Goal: Transaction & Acquisition: Purchase product/service

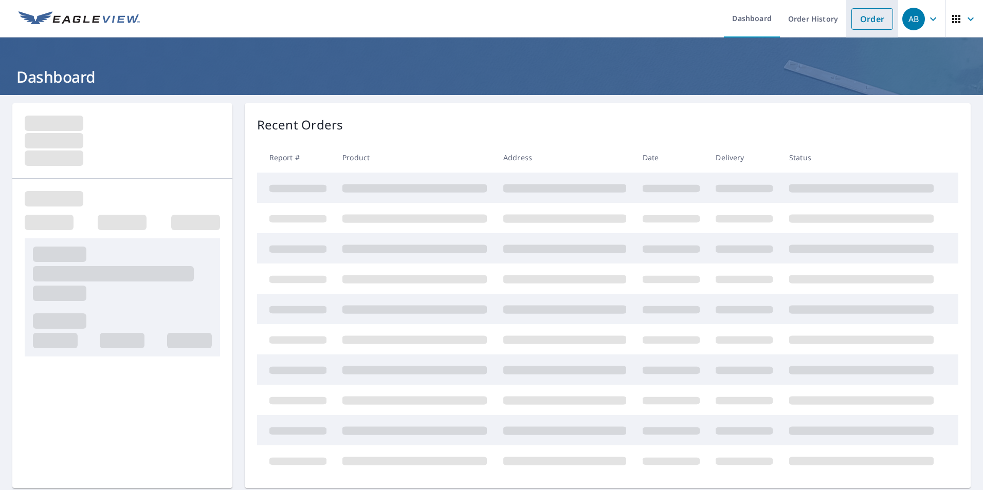
click at [853, 19] on link "Order" at bounding box center [872, 19] width 42 height 22
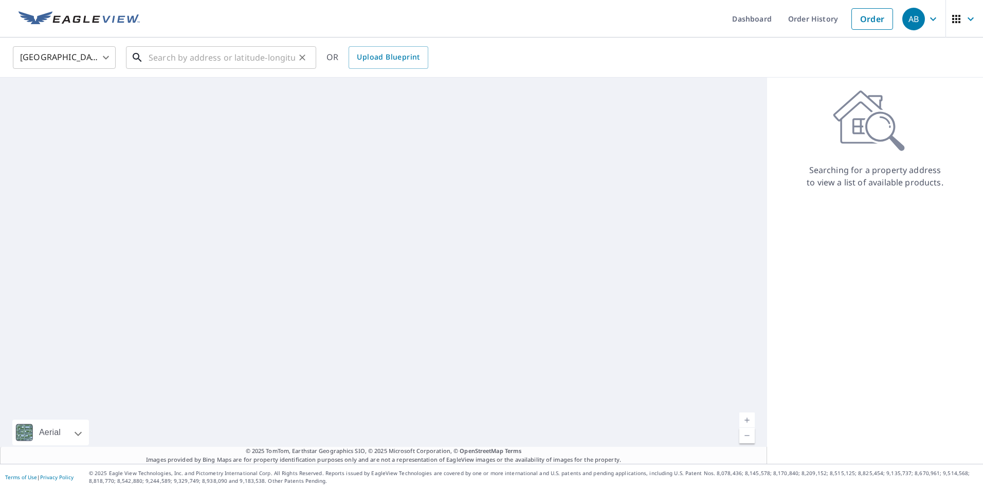
click at [269, 62] on input "text" at bounding box center [222, 57] width 146 height 29
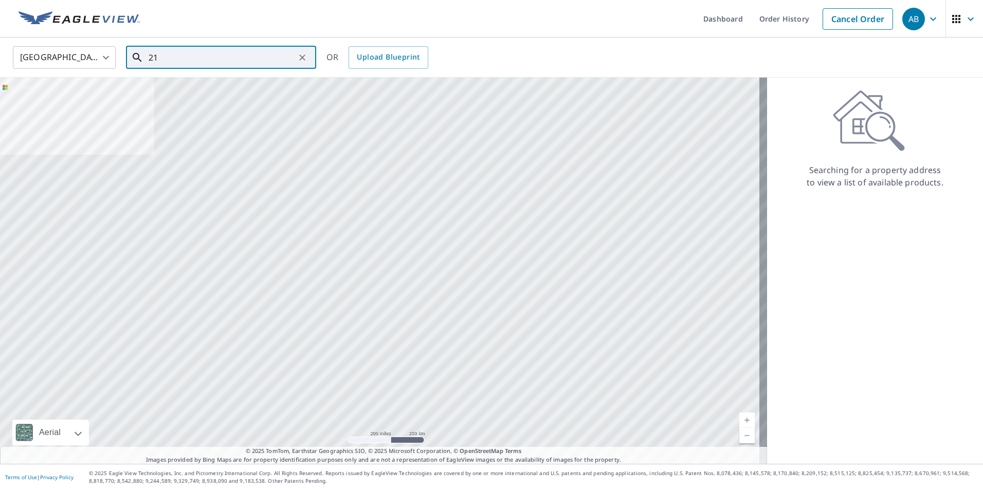
type input "2"
click at [224, 97] on p "[US_STATE], [GEOGRAPHIC_DATA] 20020" at bounding box center [226, 99] width 161 height 10
type input "[STREET_ADDRESS][US_STATE]"
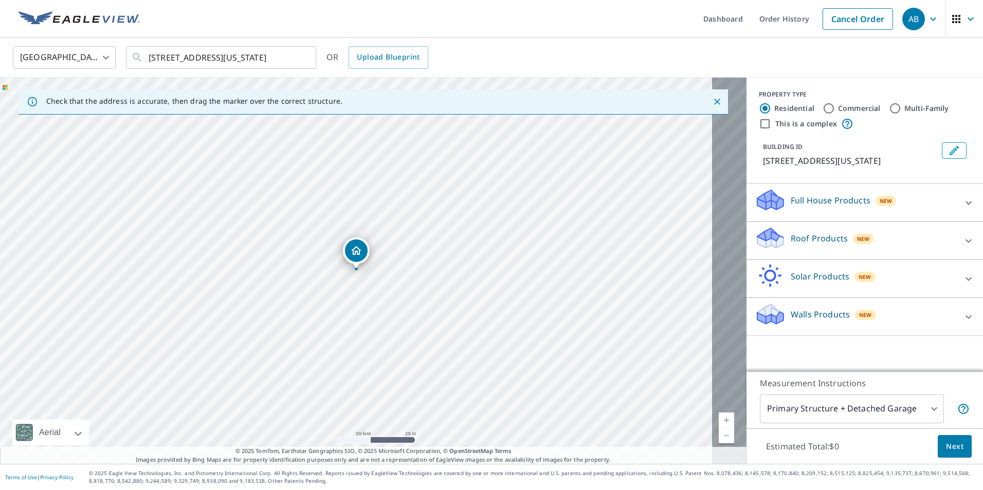
click at [793, 207] on p "Full House Products" at bounding box center [830, 200] width 80 height 12
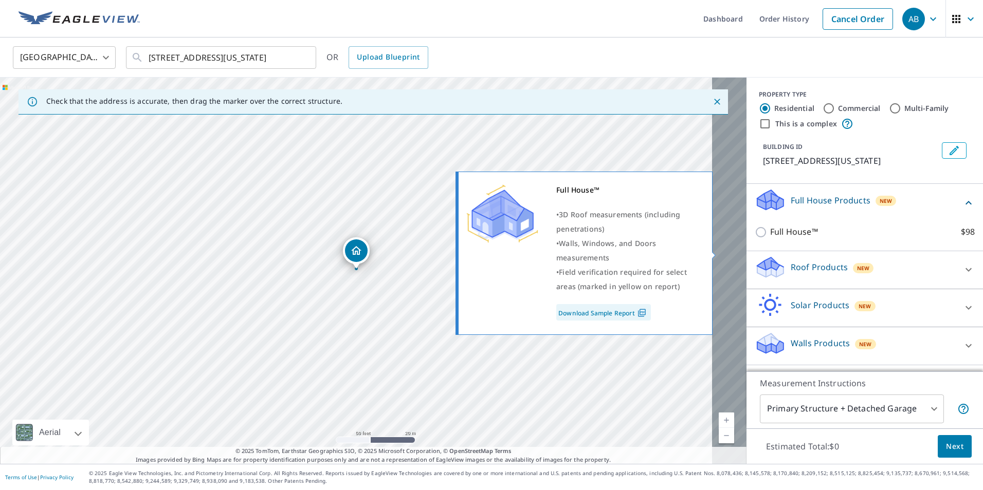
click at [754, 238] on input "Full House™ $98" at bounding box center [761, 232] width 15 height 12
checkbox input "true"
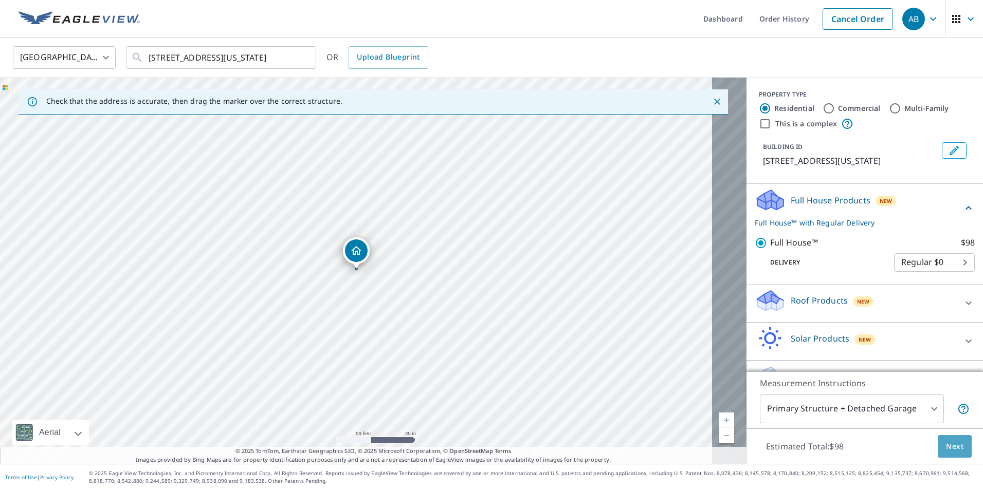
click at [946, 443] on span "Next" at bounding box center [954, 446] width 17 height 13
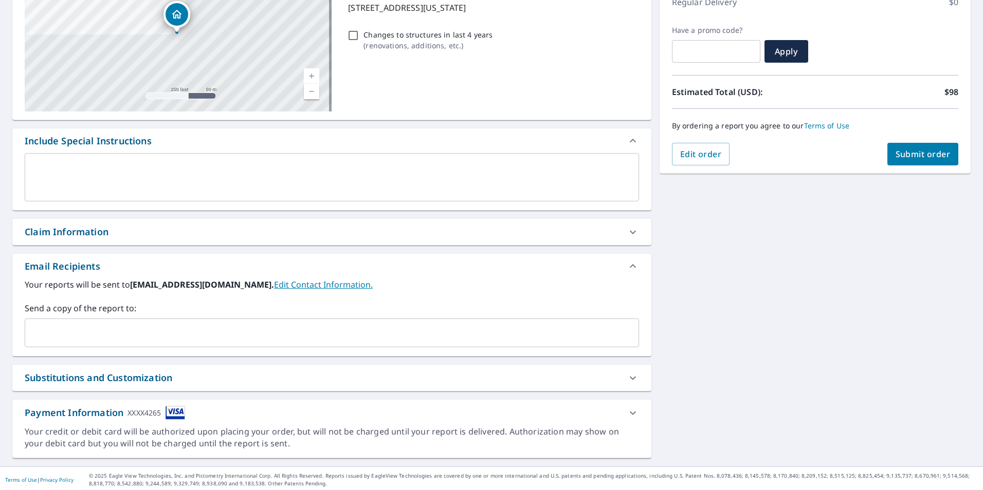
scroll to position [183, 0]
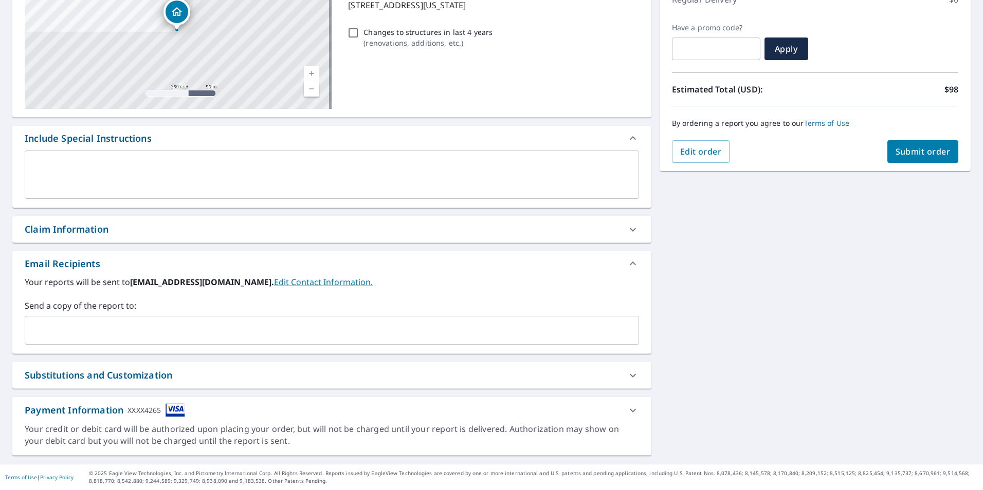
click at [191, 223] on div "Claim Information" at bounding box center [323, 230] width 596 height 14
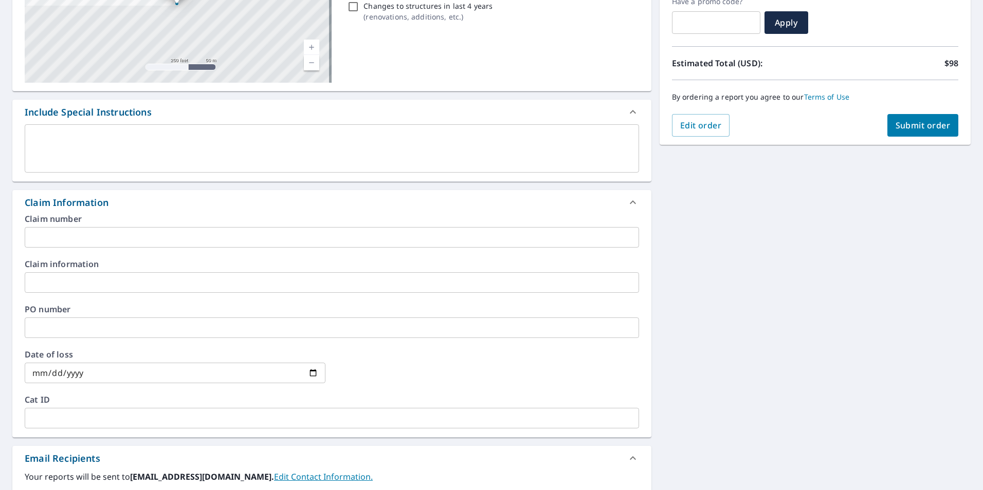
click at [184, 248] on input "text" at bounding box center [332, 237] width 614 height 21
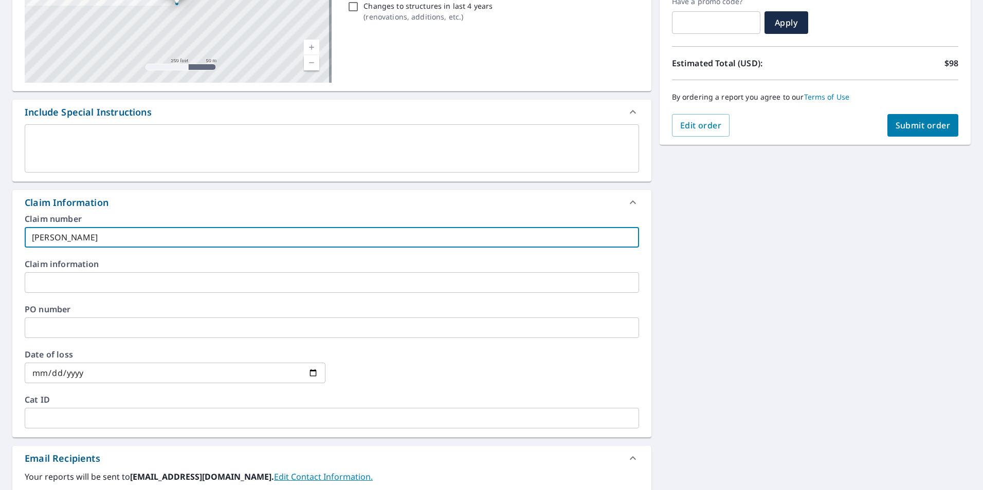
type input "[PERSON_NAME]"
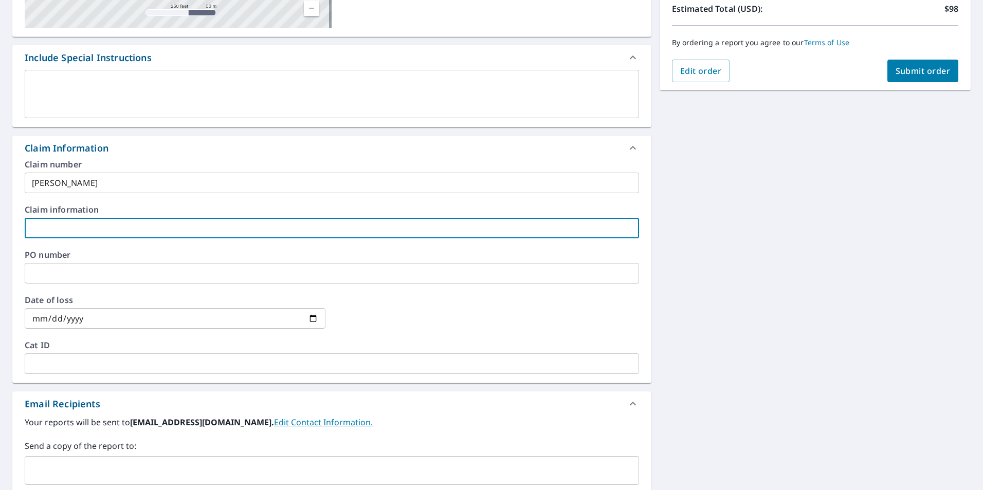
scroll to position [428, 0]
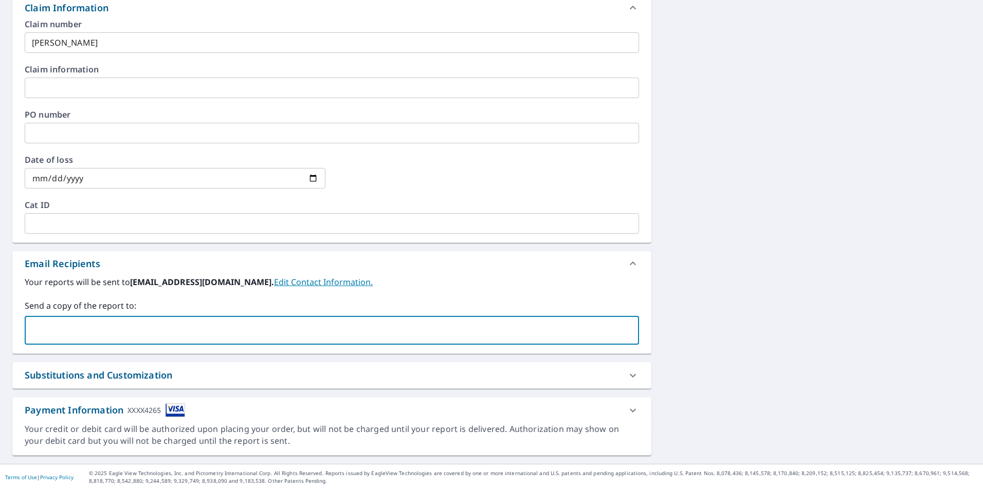
drag, startPoint x: 135, startPoint y: 322, endPoint x: 137, endPoint y: 314, distance: 8.0
click at [135, 321] on input "text" at bounding box center [323, 331] width 589 height 20
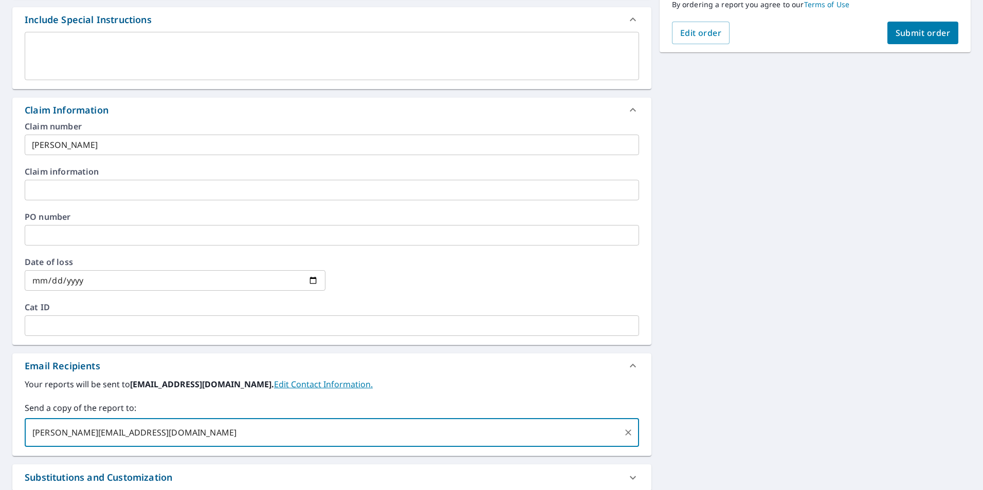
scroll to position [68, 0]
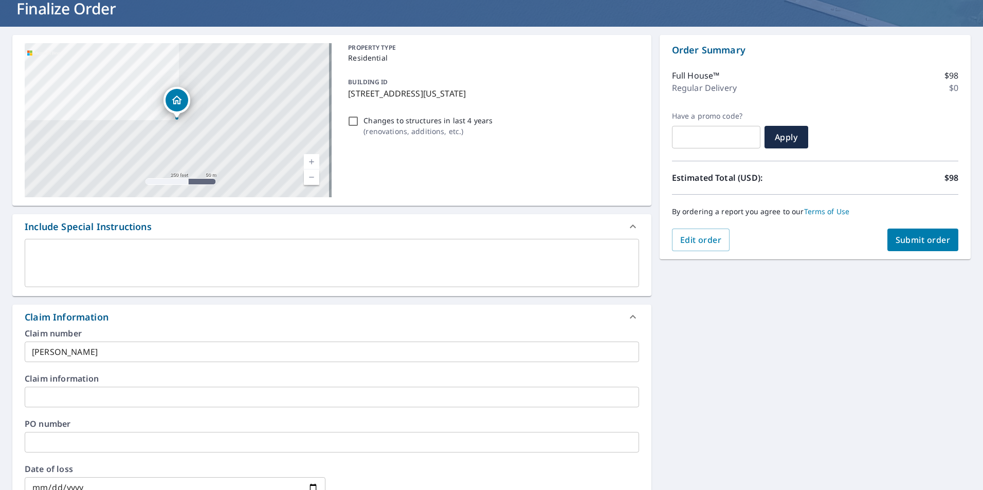
type input "[PERSON_NAME][EMAIL_ADDRESS][DOMAIN_NAME]"
click at [906, 240] on span "Submit order" at bounding box center [922, 239] width 55 height 11
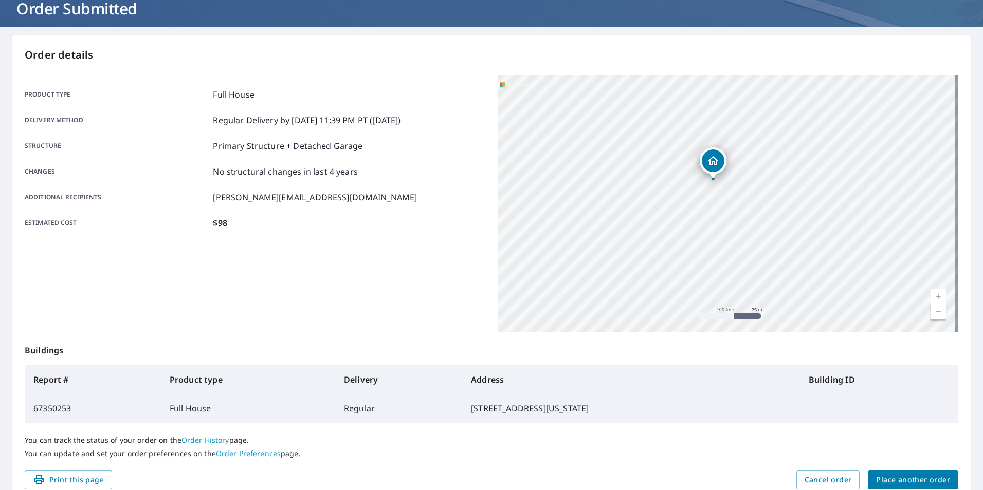
scroll to position [118, 0]
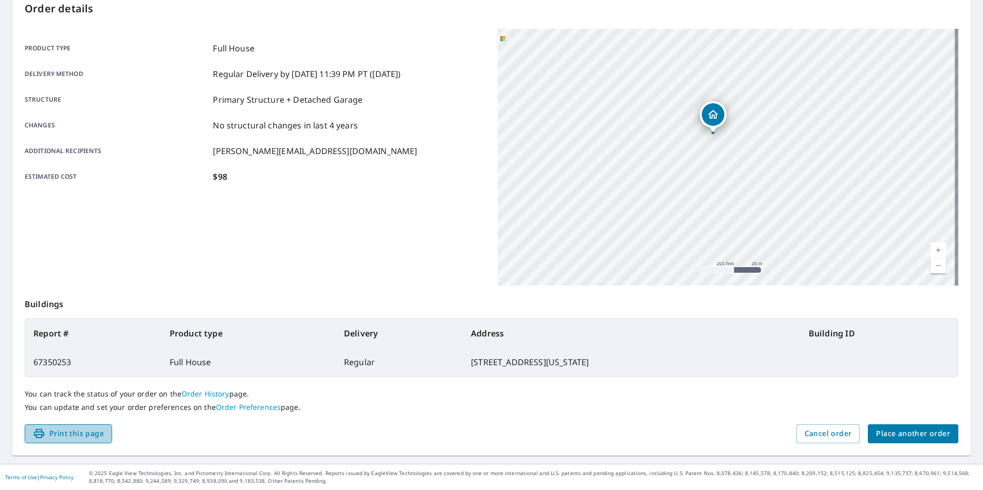
click at [85, 430] on span "Print this page" at bounding box center [68, 434] width 71 height 13
